Goal: Find contact information: Find contact information

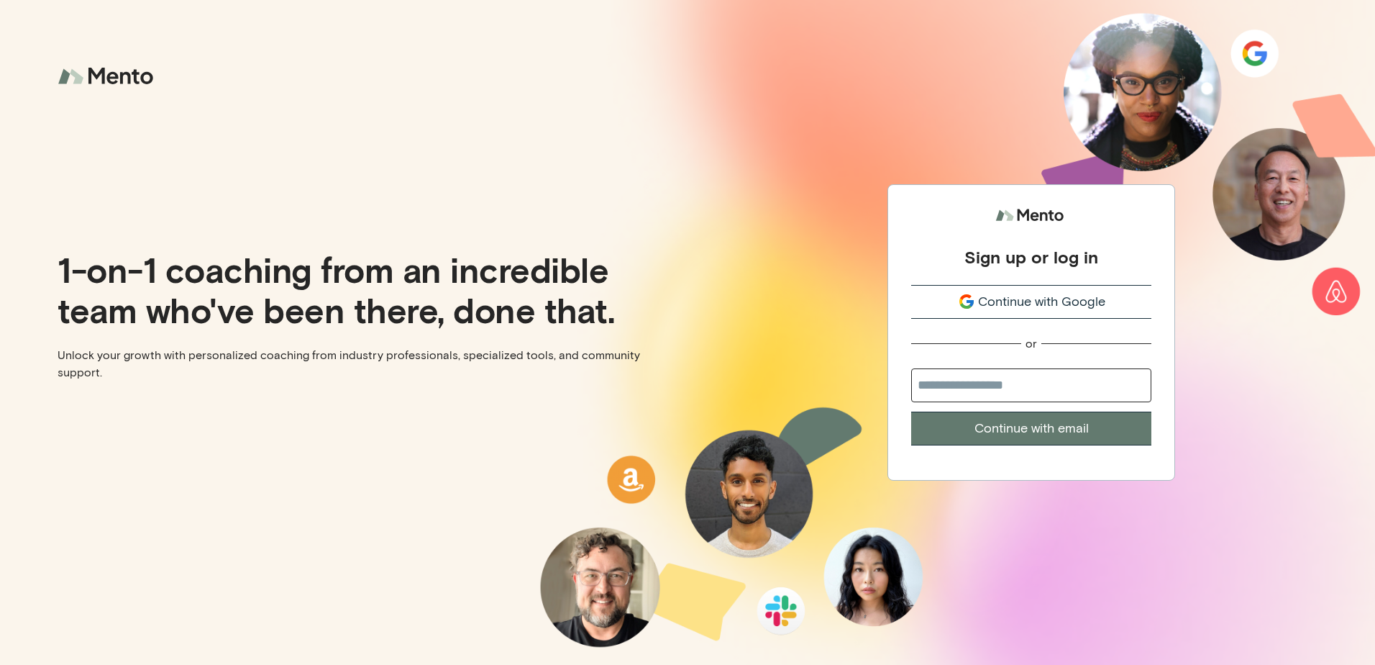
click at [1059, 302] on span "Continue with Google" at bounding box center [1041, 301] width 127 height 19
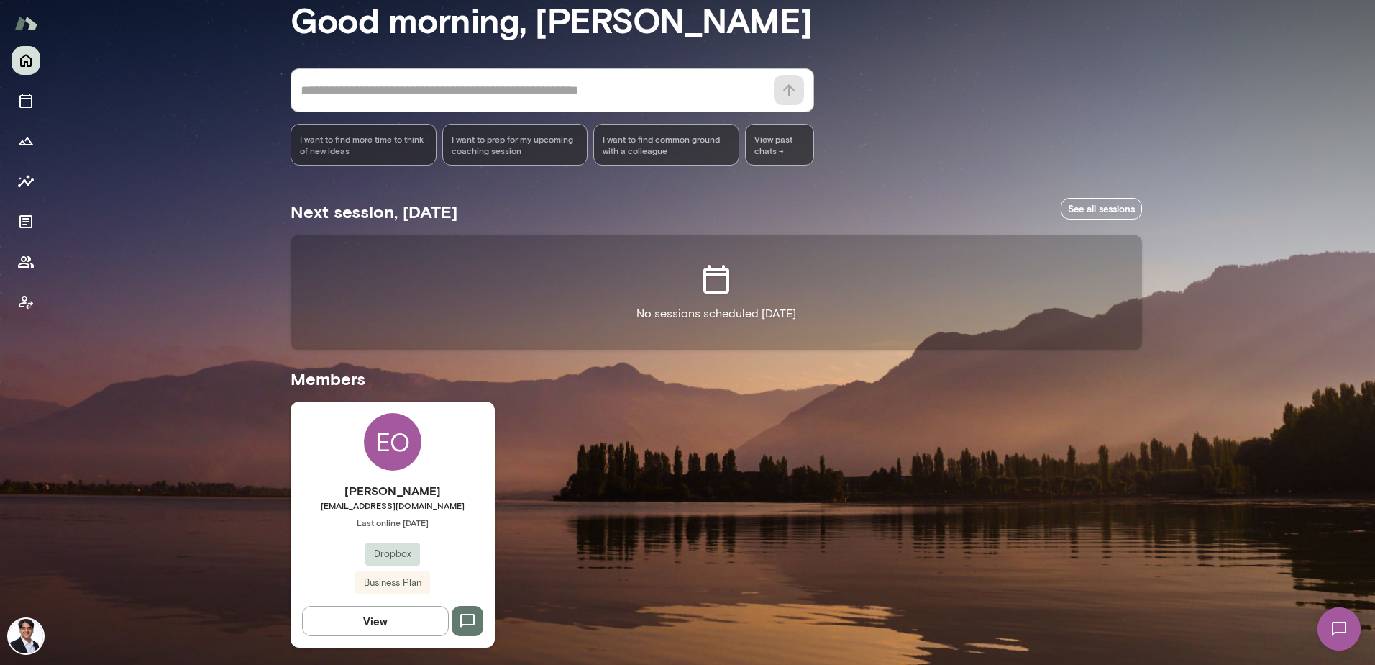
click at [381, 460] on div "EO" at bounding box center [393, 442] width 58 height 58
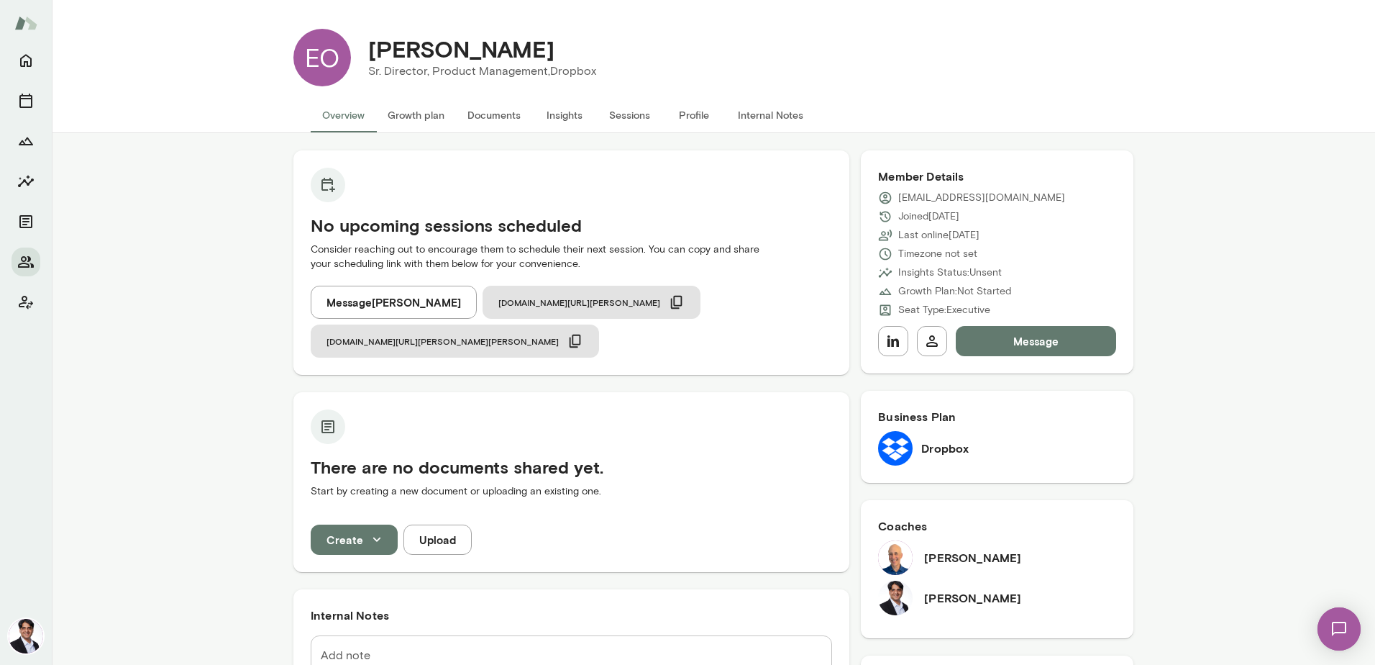
click at [1046, 352] on button "Message" at bounding box center [1036, 341] width 160 height 30
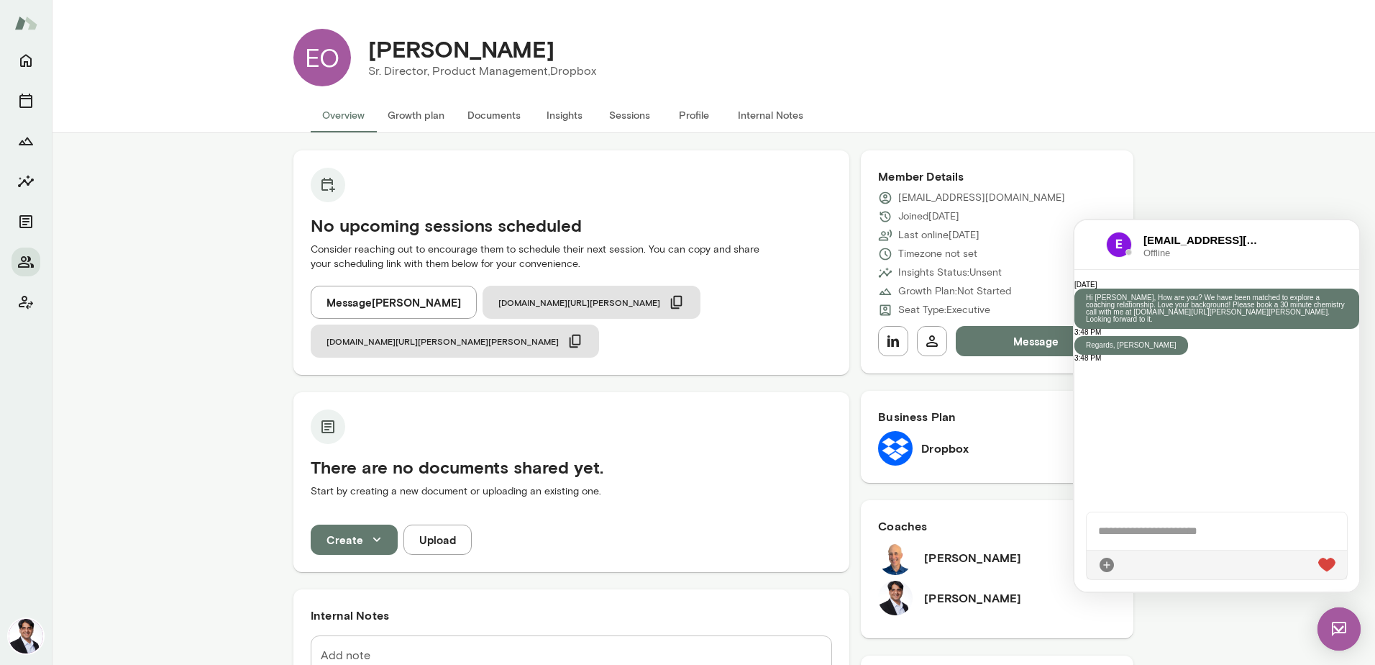
click at [1254, 238] on h6 "[EMAIL_ADDRESS][DOMAIN_NAME]" at bounding box center [1204, 240] width 121 height 16
click at [1256, 238] on h6 "[EMAIL_ADDRESS][DOMAIN_NAME]" at bounding box center [1204, 240] width 121 height 16
drag, startPoint x: 1259, startPoint y: 241, endPoint x: 1133, endPoint y: 235, distance: 126.0
click at [1133, 235] on div "eokaforjr@dropbox.com Offline" at bounding box center [1175, 245] width 178 height 26
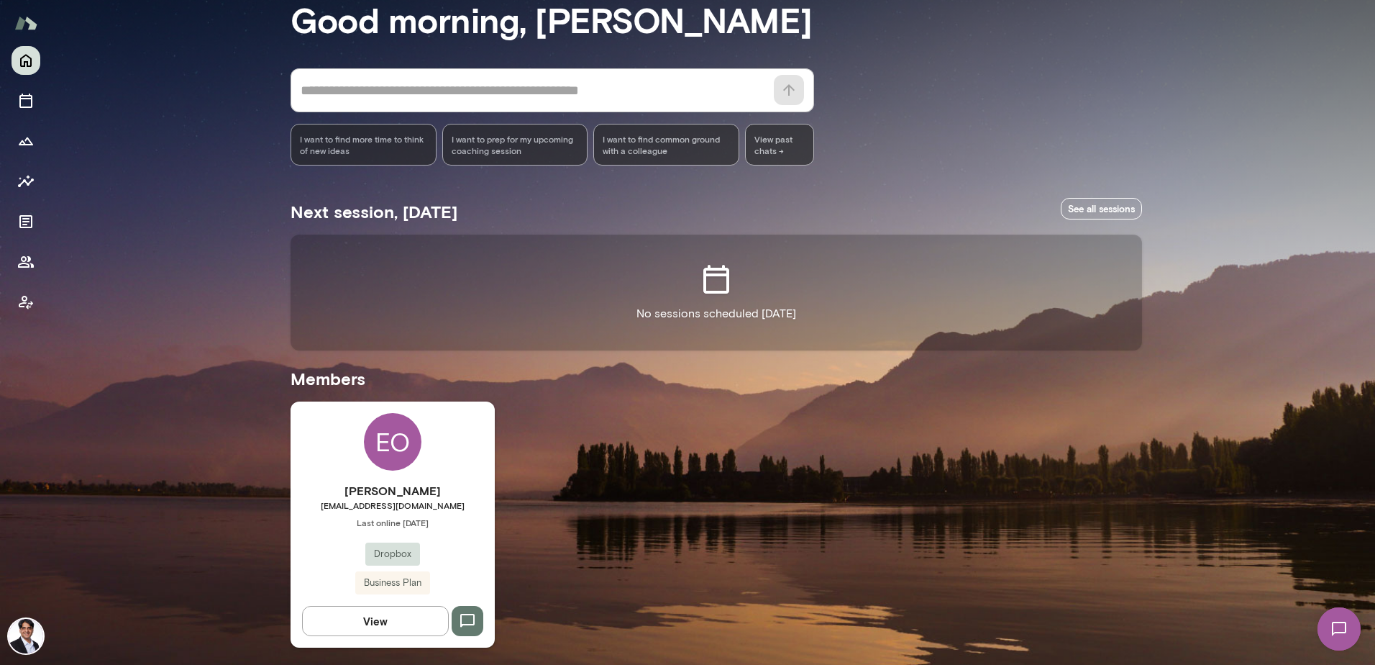
click at [393, 499] on span "[EMAIL_ADDRESS][DOMAIN_NAME]" at bounding box center [393, 505] width 204 height 12
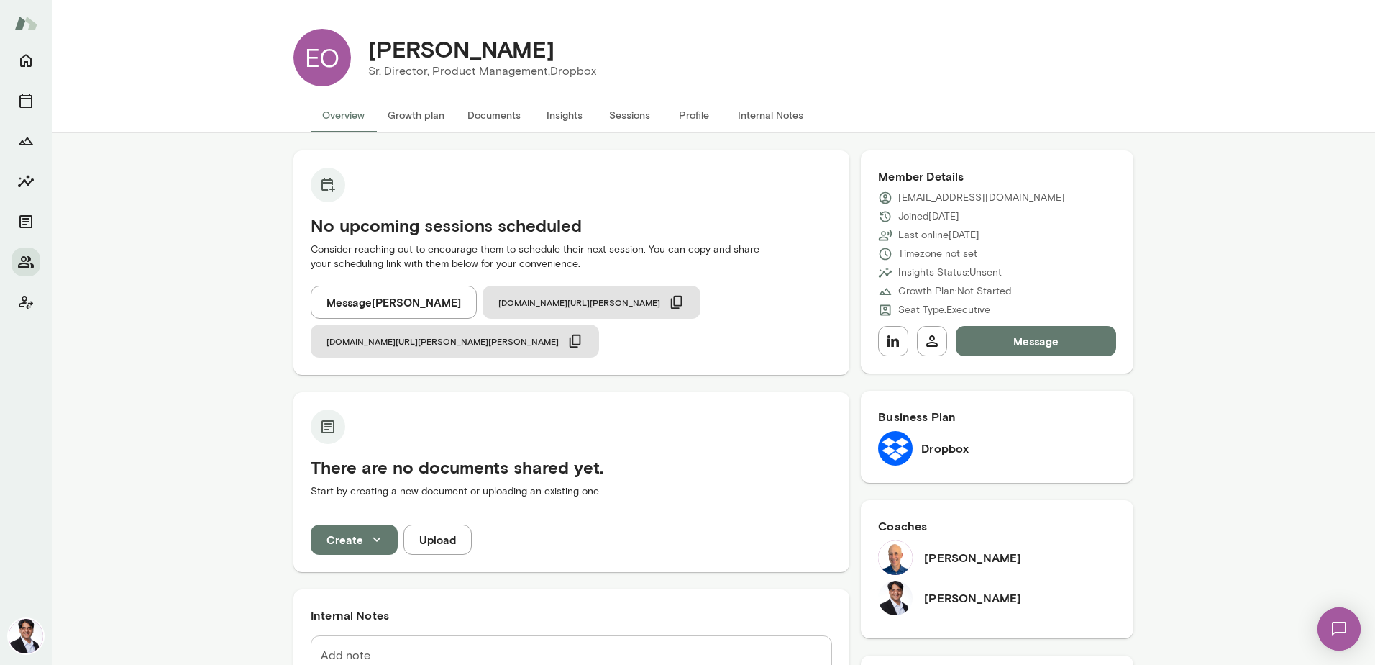
drag, startPoint x: 999, startPoint y: 196, endPoint x: 983, endPoint y: 195, distance: 15.9
click at [983, 195] on p "[EMAIL_ADDRESS][DOMAIN_NAME]" at bounding box center [981, 198] width 167 height 14
drag, startPoint x: 983, startPoint y: 195, endPoint x: 892, endPoint y: 194, distance: 91.3
click at [892, 194] on div "Member Details [EMAIL_ADDRESS][DOMAIN_NAME] Joined [DATE] Last online [DATE] Ti…" at bounding box center [997, 261] width 273 height 223
click at [890, 197] on div "[EMAIL_ADDRESS][DOMAIN_NAME]" at bounding box center [997, 198] width 238 height 14
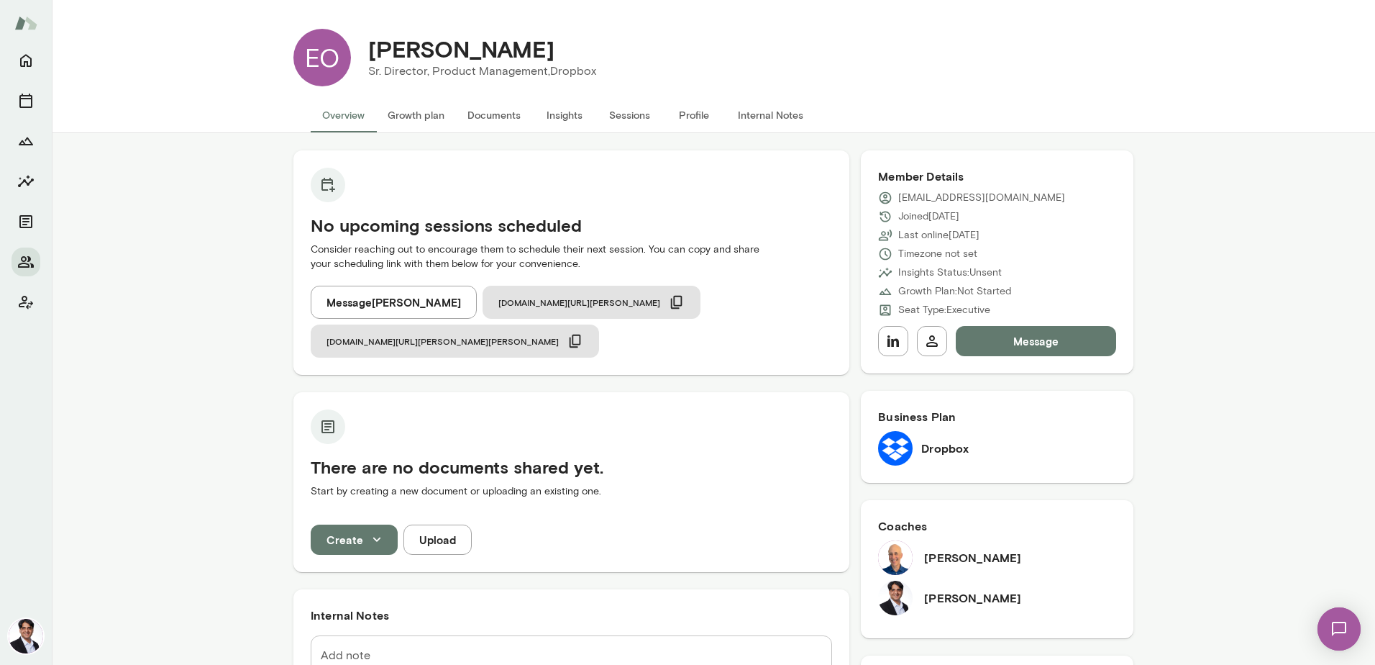
click at [898, 198] on p "[EMAIL_ADDRESS][DOMAIN_NAME]" at bounding box center [981, 198] width 167 height 14
drag, startPoint x: 895, startPoint y: 198, endPoint x: 1001, endPoint y: 196, distance: 106.5
click at [1001, 196] on p "[EMAIL_ADDRESS][DOMAIN_NAME]" at bounding box center [981, 198] width 167 height 14
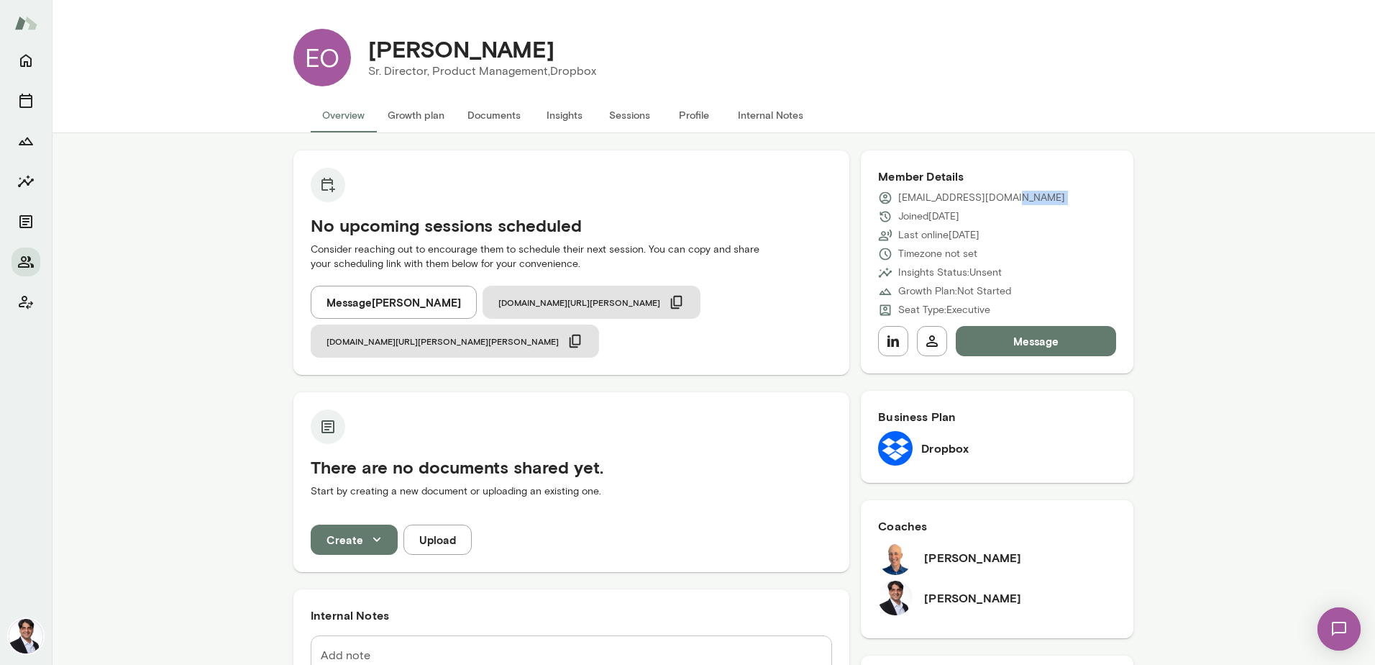
click at [1001, 196] on p "[EMAIL_ADDRESS][DOMAIN_NAME]" at bounding box center [981, 198] width 167 height 14
copy div "[EMAIL_ADDRESS][DOMAIN_NAME]"
